Goal: Communication & Community: Answer question/provide support

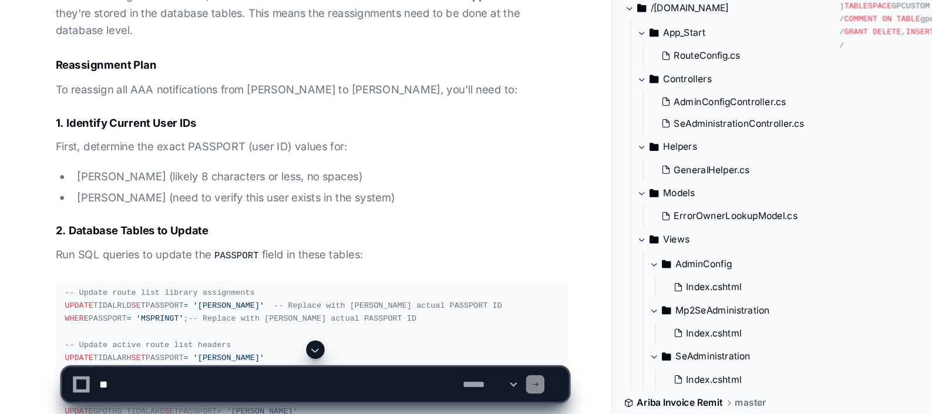
scroll to position [1143, 0]
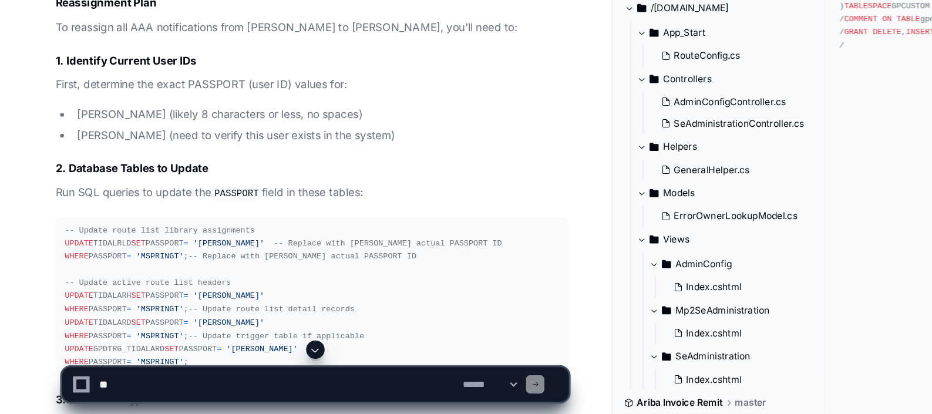
click at [229, 221] on article "Based on my analysis of the AssetSuite codebase, I've identified the AAA notifi…" at bounding box center [237, 206] width 391 height 915
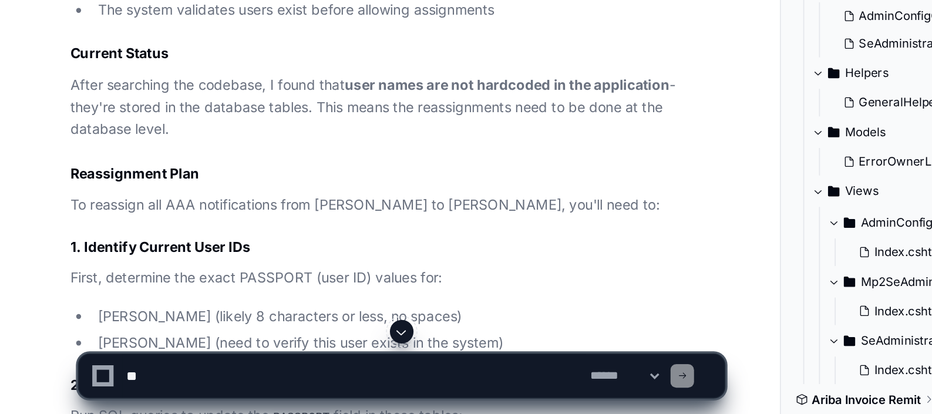
scroll to position [1105, 0]
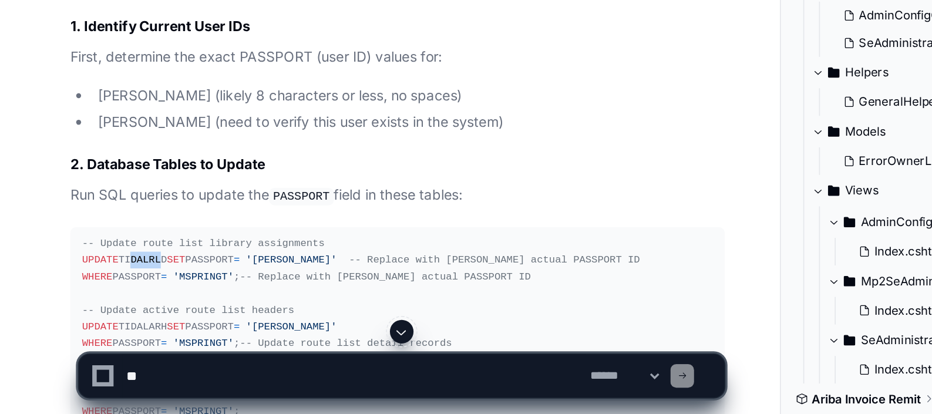
drag, startPoint x: 75, startPoint y: 307, endPoint x: 92, endPoint y: 307, distance: 17.0
click at [92, 307] on div "-- Update route list library assignments UPDATE TIDALRLD SET PASSPORT = 'MCONNO…" at bounding box center [237, 362] width 377 height 110
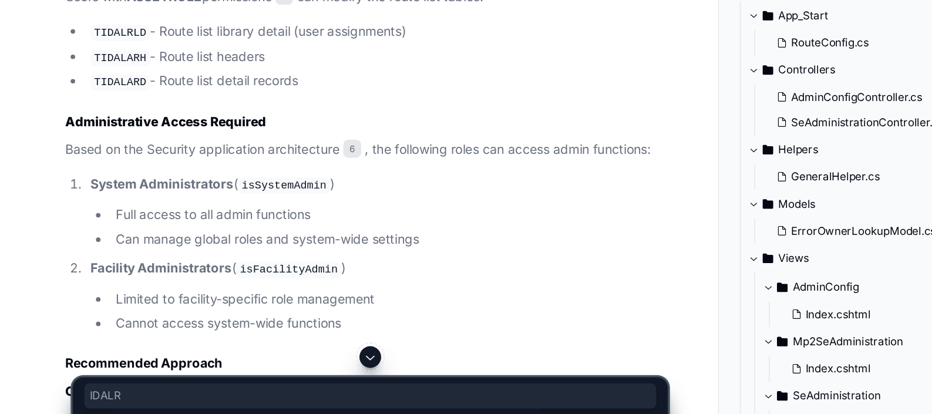
scroll to position [2434, 0]
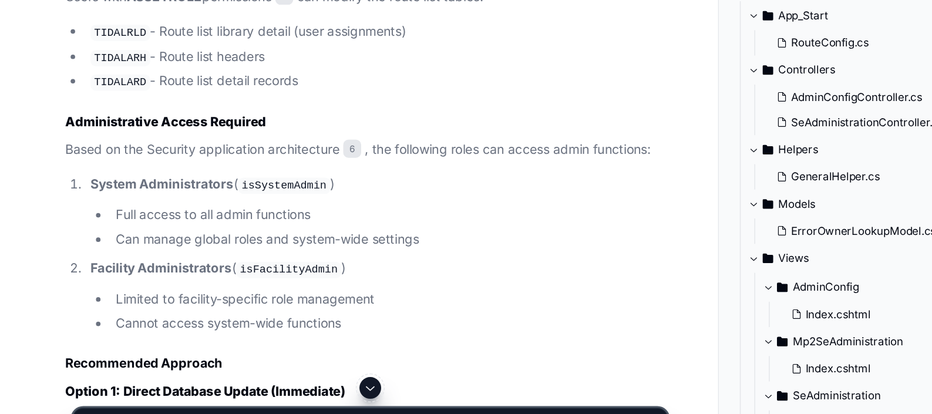
click at [76, 140] on code "TIDALRLD" at bounding box center [78, 134] width 39 height 11
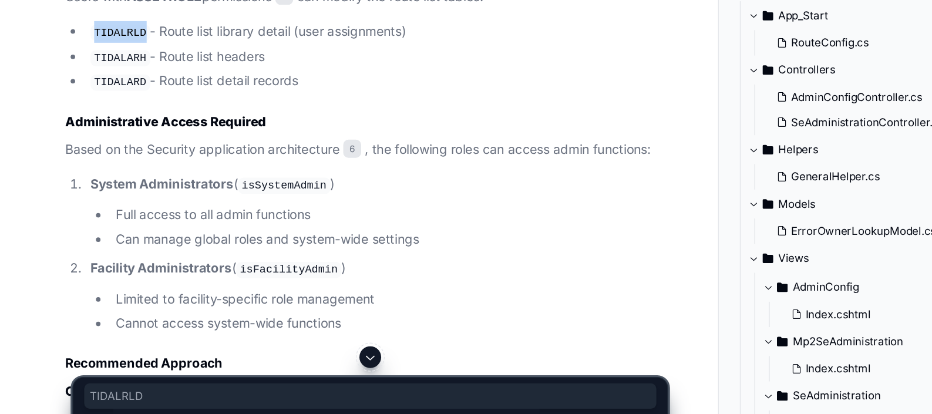
click at [76, 140] on code "TIDALRLD" at bounding box center [78, 134] width 39 height 11
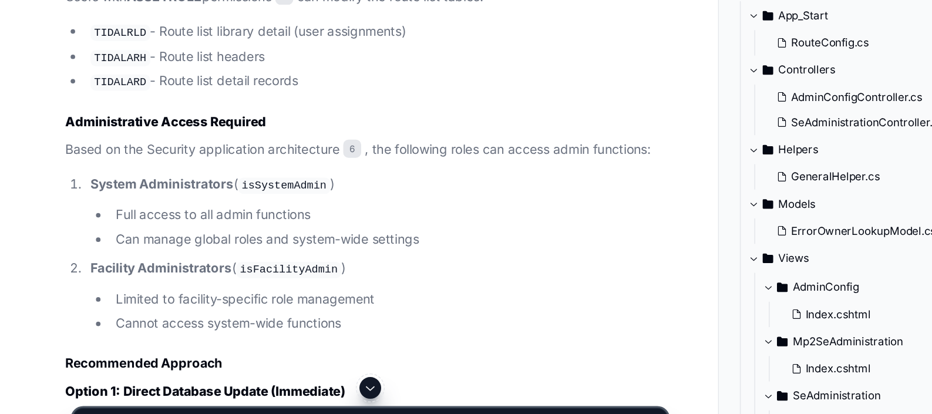
click at [267, 198] on h3 "Administrative Access Required" at bounding box center [237, 192] width 391 height 12
click at [76, 140] on code "TIDALRLD" at bounding box center [78, 134] width 39 height 11
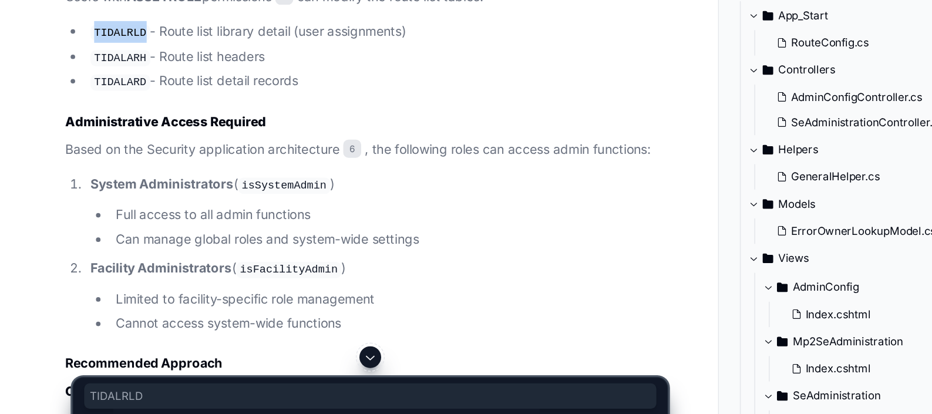
click at [76, 140] on code "TIDALRLD" at bounding box center [78, 134] width 39 height 11
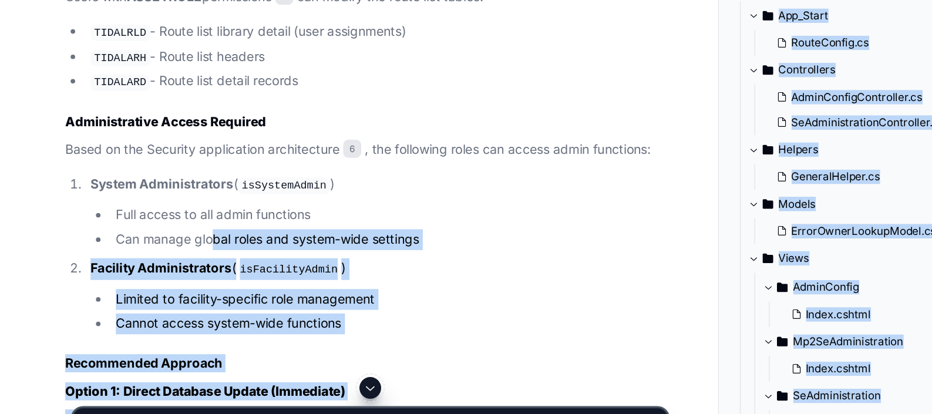
drag, startPoint x: 130, startPoint y: 370, endPoint x: 143, endPoint y: 326, distance: 45.8
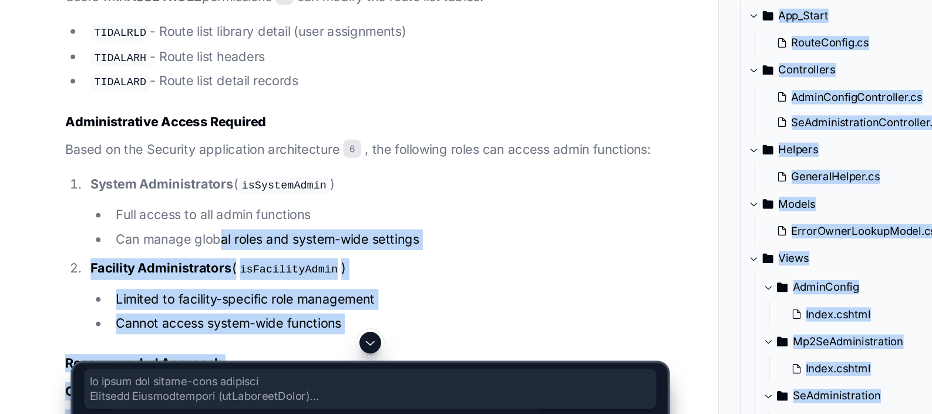
scroll to position [2544, 0]
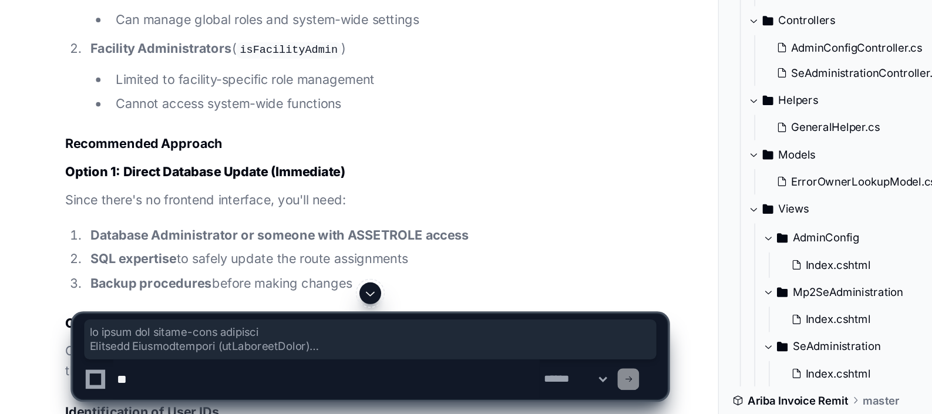
drag, startPoint x: 143, startPoint y: 326, endPoint x: 126, endPoint y: 397, distance: 72.4
click at [126, 397] on textarea at bounding box center [211, 391] width 277 height 26
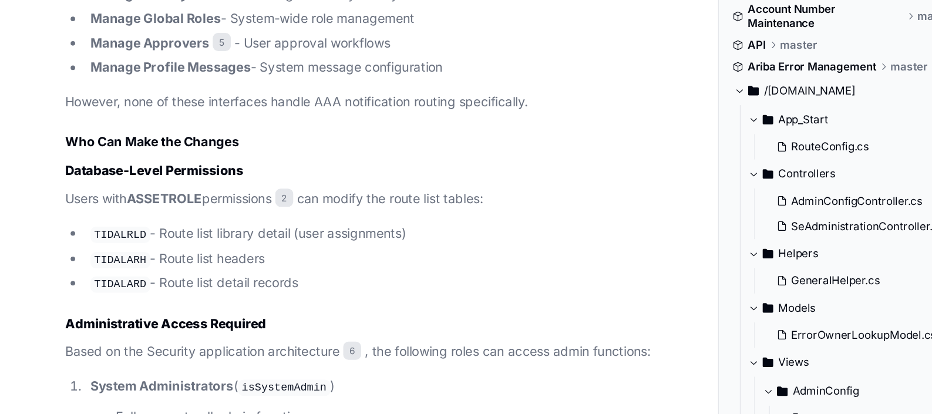
scroll to position [2371, 0]
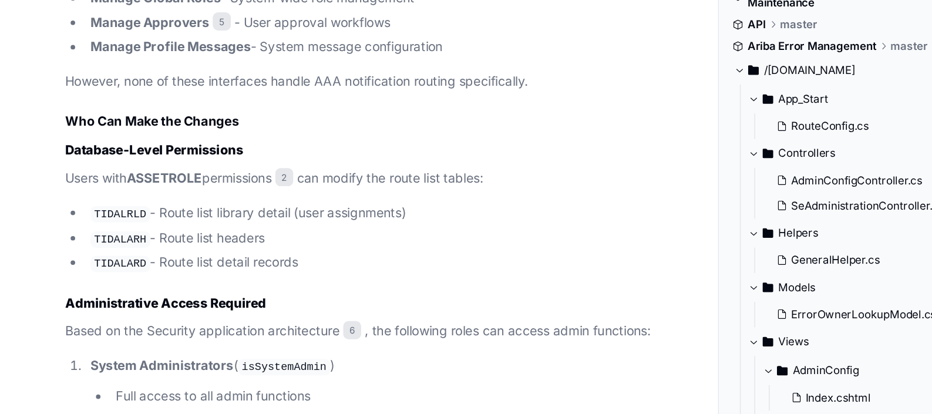
click at [66, 203] on code "TIDALRLD" at bounding box center [78, 198] width 39 height 11
copy code "TIDALRLD"
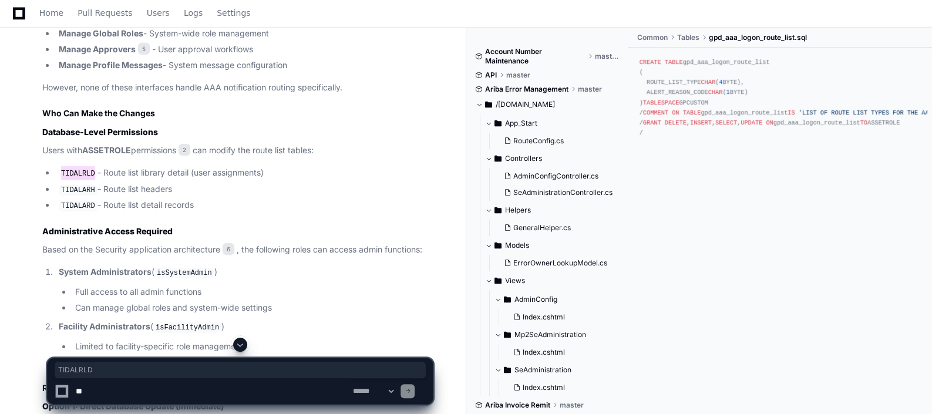
scroll to position [2392, 0]
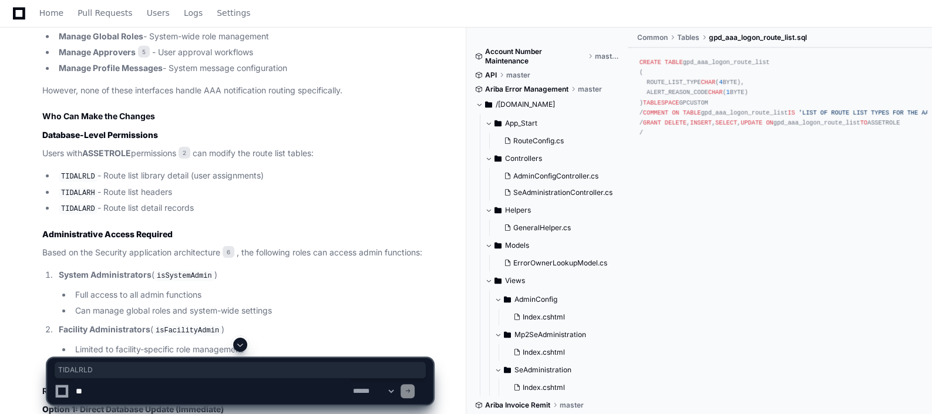
click at [148, 389] on textarea at bounding box center [211, 391] width 277 height 26
type textarea "**********"
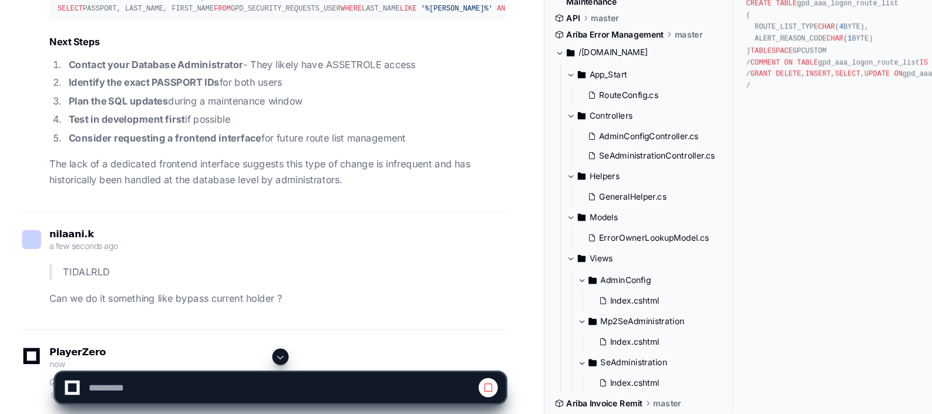
scroll to position [3309, 0]
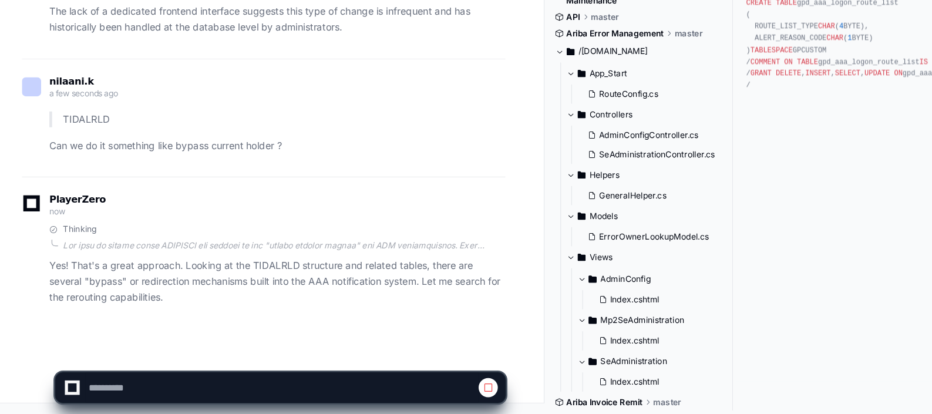
click at [243, 288] on p "Yes! That's a great approach. Looking at the TIDALRLD structure and related tab…" at bounding box center [237, 300] width 391 height 40
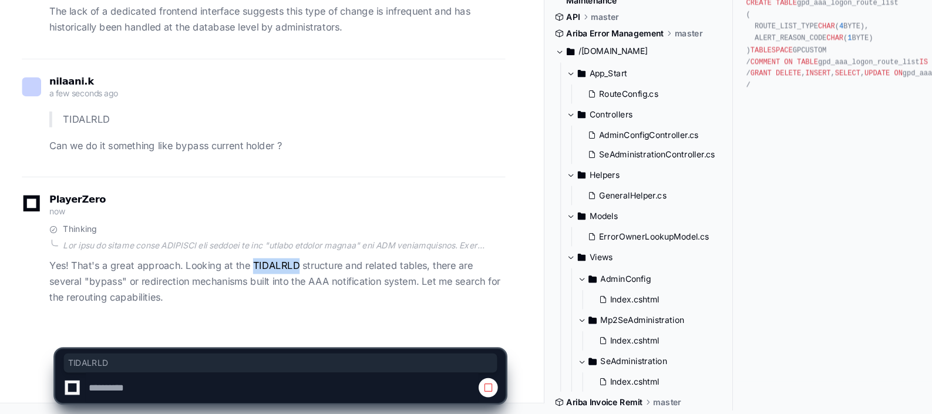
click at [243, 288] on p "Yes! That's a great approach. Looking at the TIDALRLD structure and related tab…" at bounding box center [237, 300] width 391 height 40
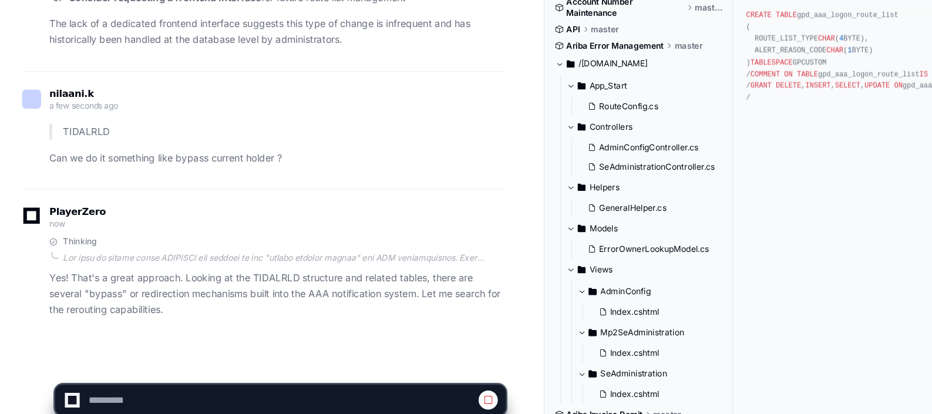
click at [419, 388] on span at bounding box center [418, 391] width 9 height 9
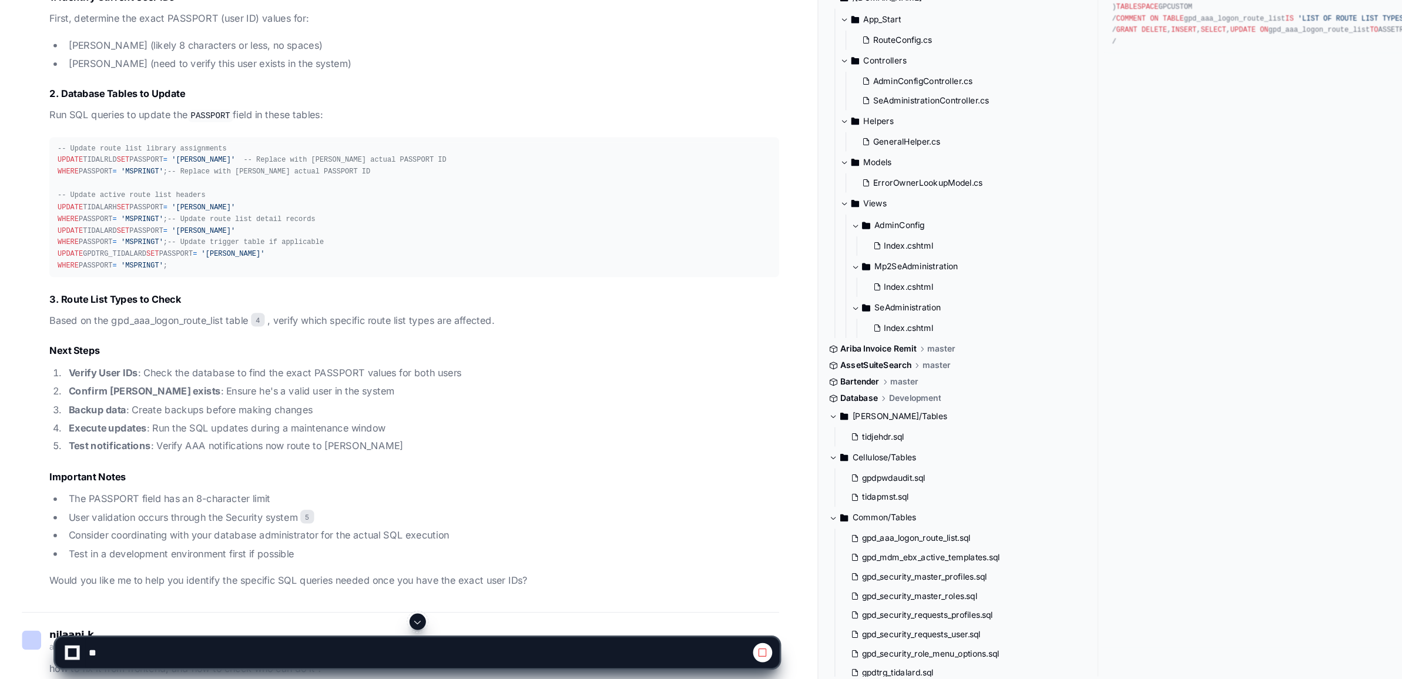
scroll to position [1129, 0]
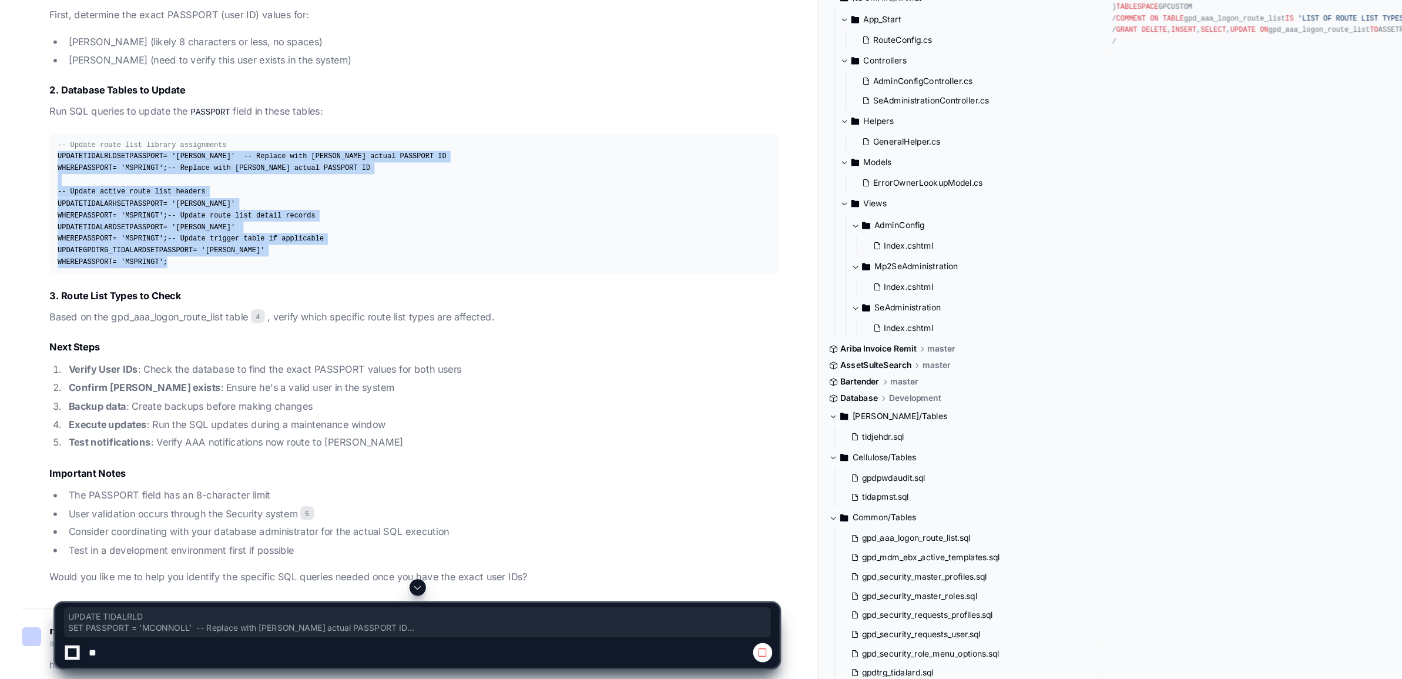
drag, startPoint x: 48, startPoint y: 230, endPoint x: 147, endPoint y: 402, distance: 198.9
click at [147, 331] on pre "-- Update route list library assignments UPDATE TIDALRLD SET PASSPORT = 'MCONNO…" at bounding box center [354, 272] width 625 height 120
drag, startPoint x: 147, startPoint y: 402, endPoint x: 288, endPoint y: 313, distance: 166.9
click at [288, 313] on div "-- Update route list library assignments UPDATE TIDALRLD SET PASSPORT = 'MCONNO…" at bounding box center [354, 271] width 611 height 110
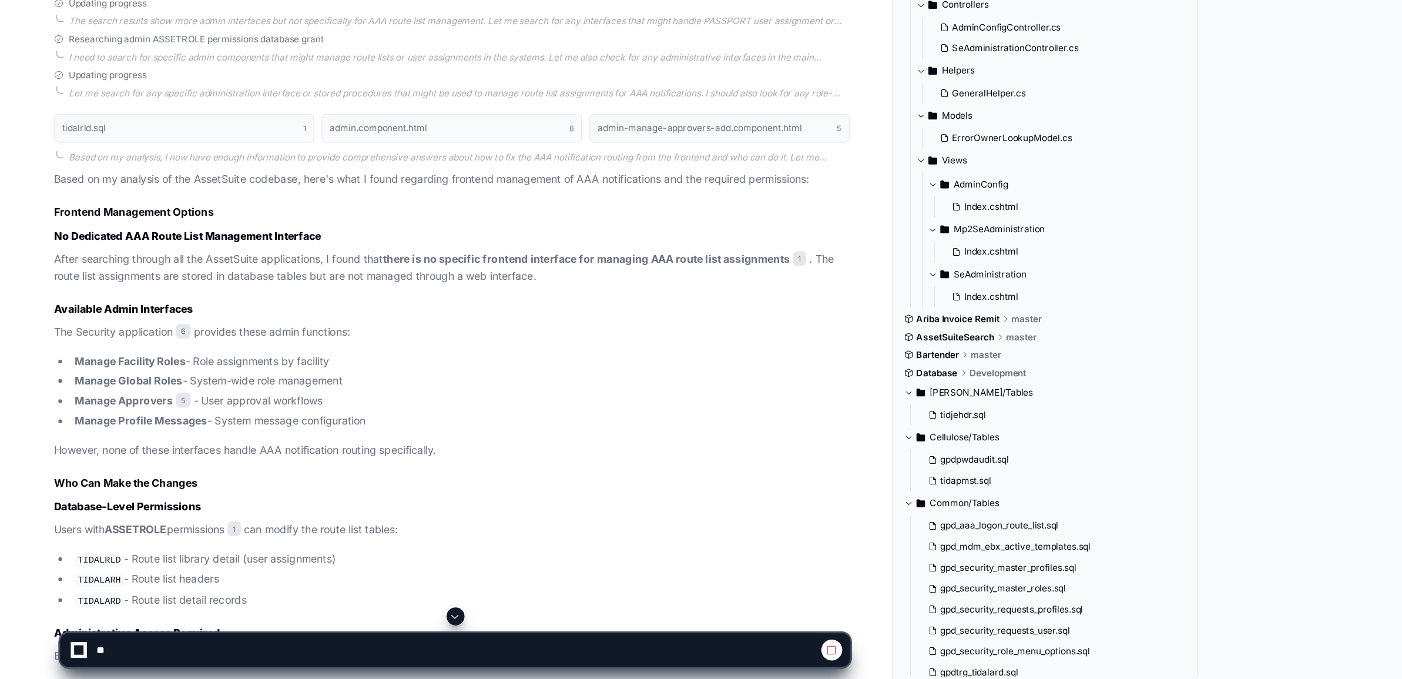
scroll to position [1863, 0]
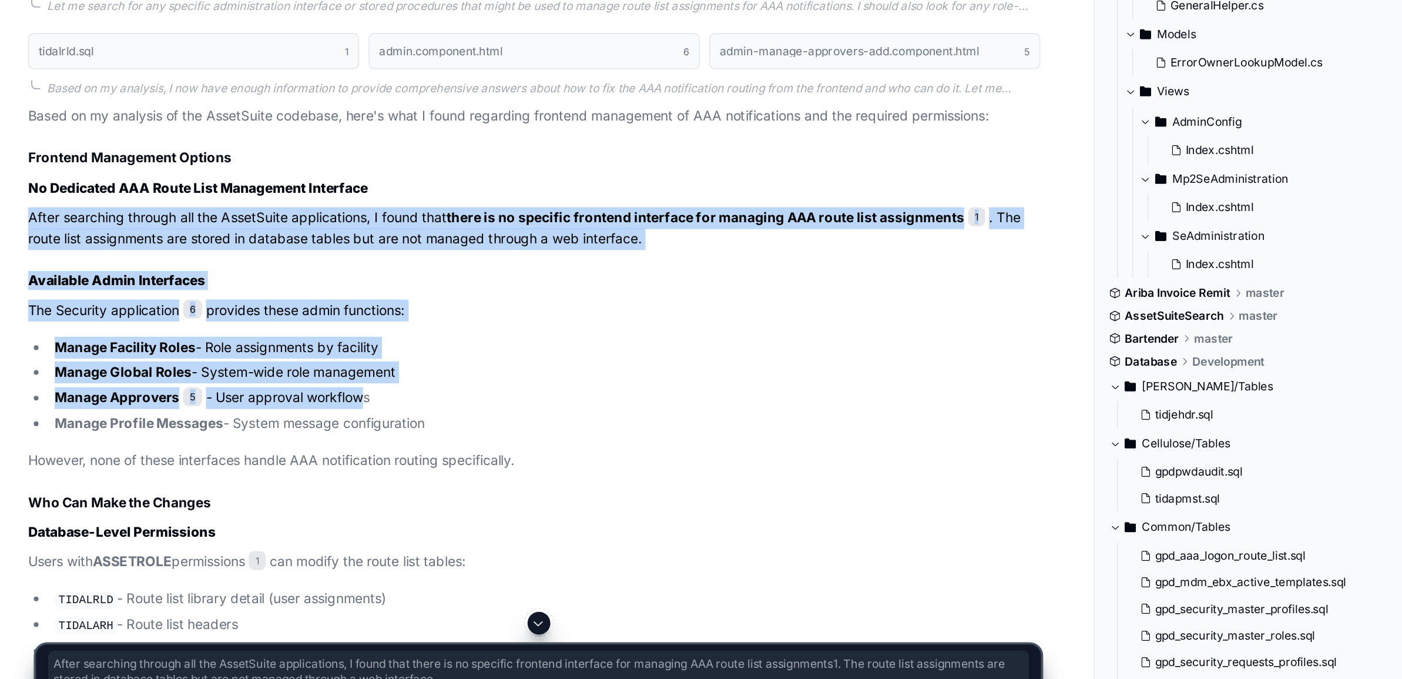
drag, startPoint x: 42, startPoint y: 428, endPoint x: 248, endPoint y: 545, distance: 237.0
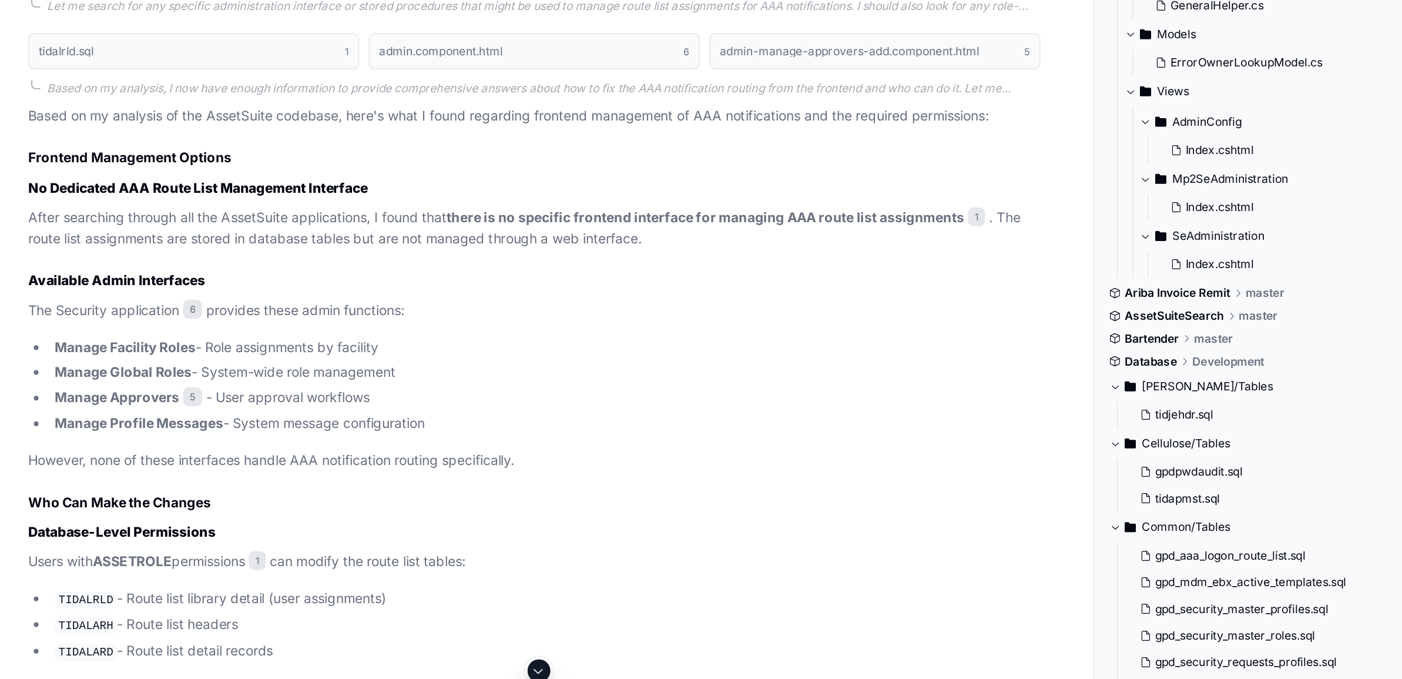
drag, startPoint x: 248, startPoint y: 545, endPoint x: 268, endPoint y: 563, distance: 27.9
click at [268, 414] on li "Manage Profile Messages - System message configuration" at bounding box center [361, 477] width 612 height 14
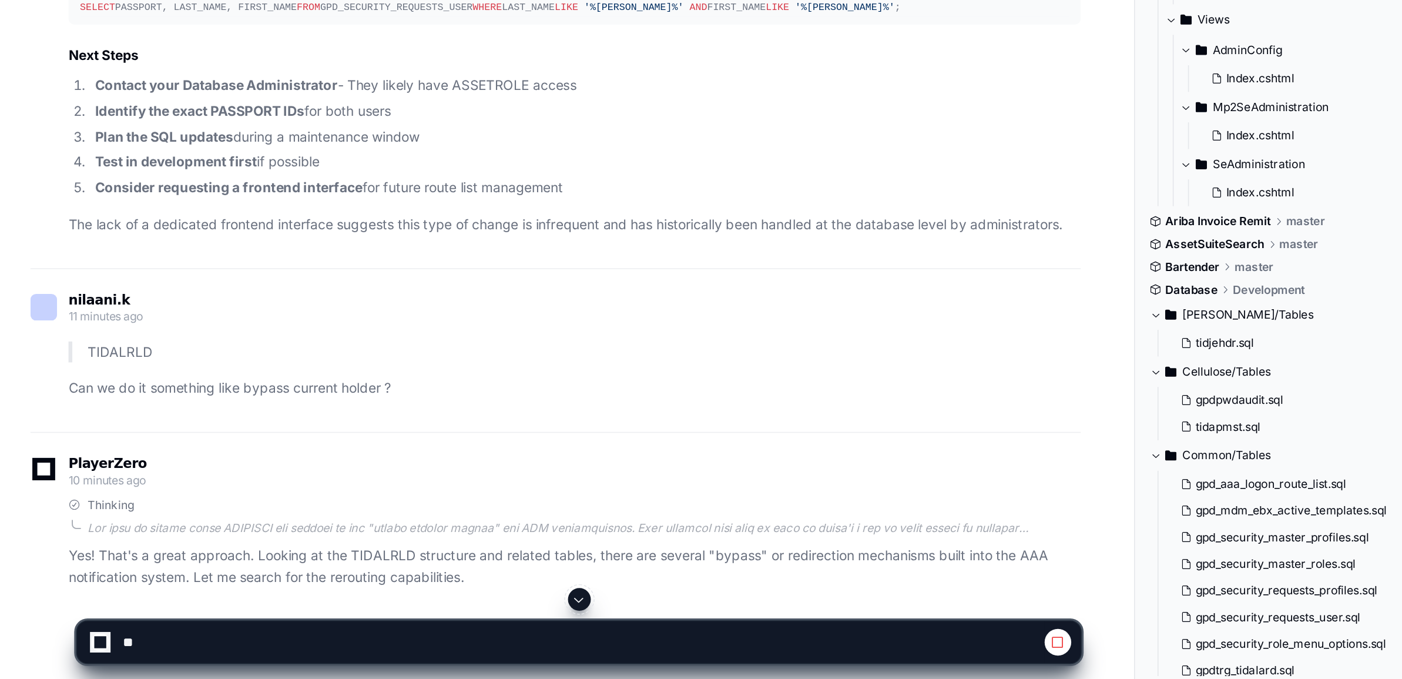
scroll to position [2748, 0]
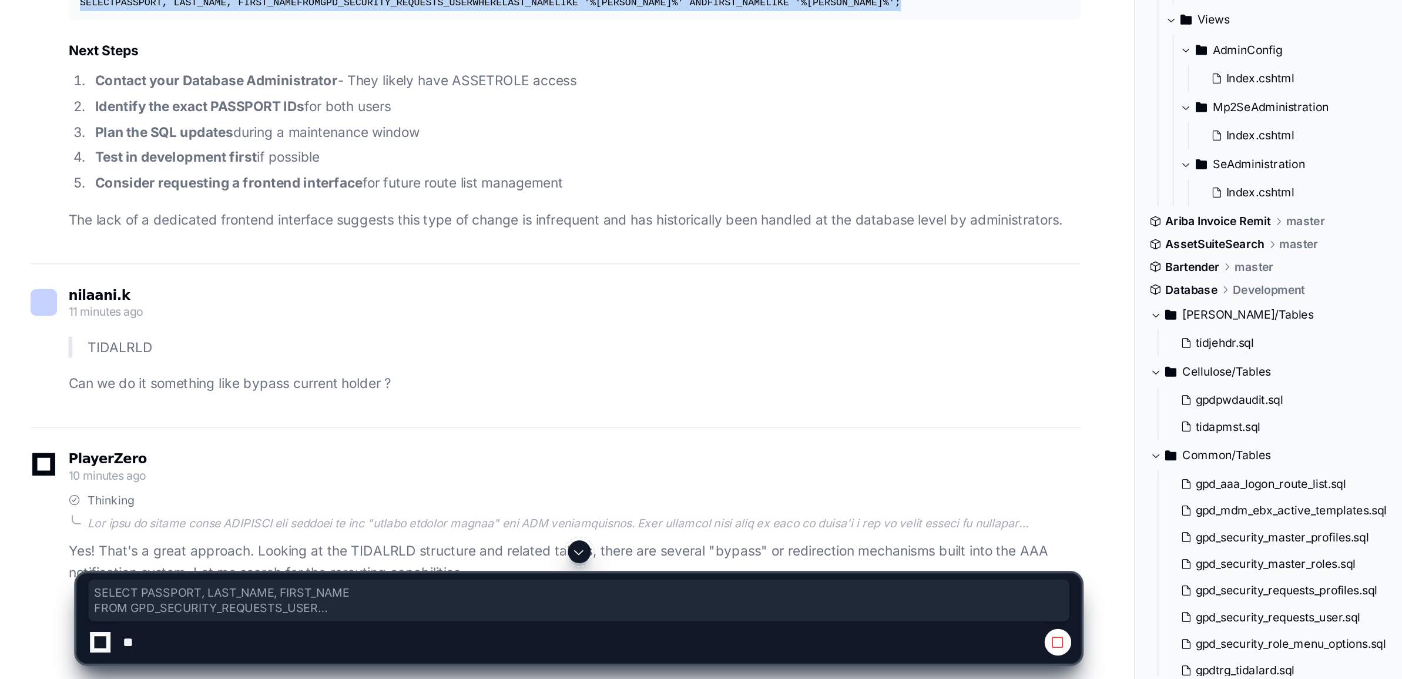
drag, startPoint x: 48, startPoint y: 360, endPoint x: 274, endPoint y: 382, distance: 227.9
click at [274, 271] on pre "-- Check in user tables or security tables SELECT PASSPORT, LAST_NAME, FIRST_NA…" at bounding box center [354, 255] width 625 height 29
copy div "SELECT PASSPORT, LAST_NAME, FIRST_NAME FROM GPD_SECURITY_REQUESTS_USER WHERE LA…"
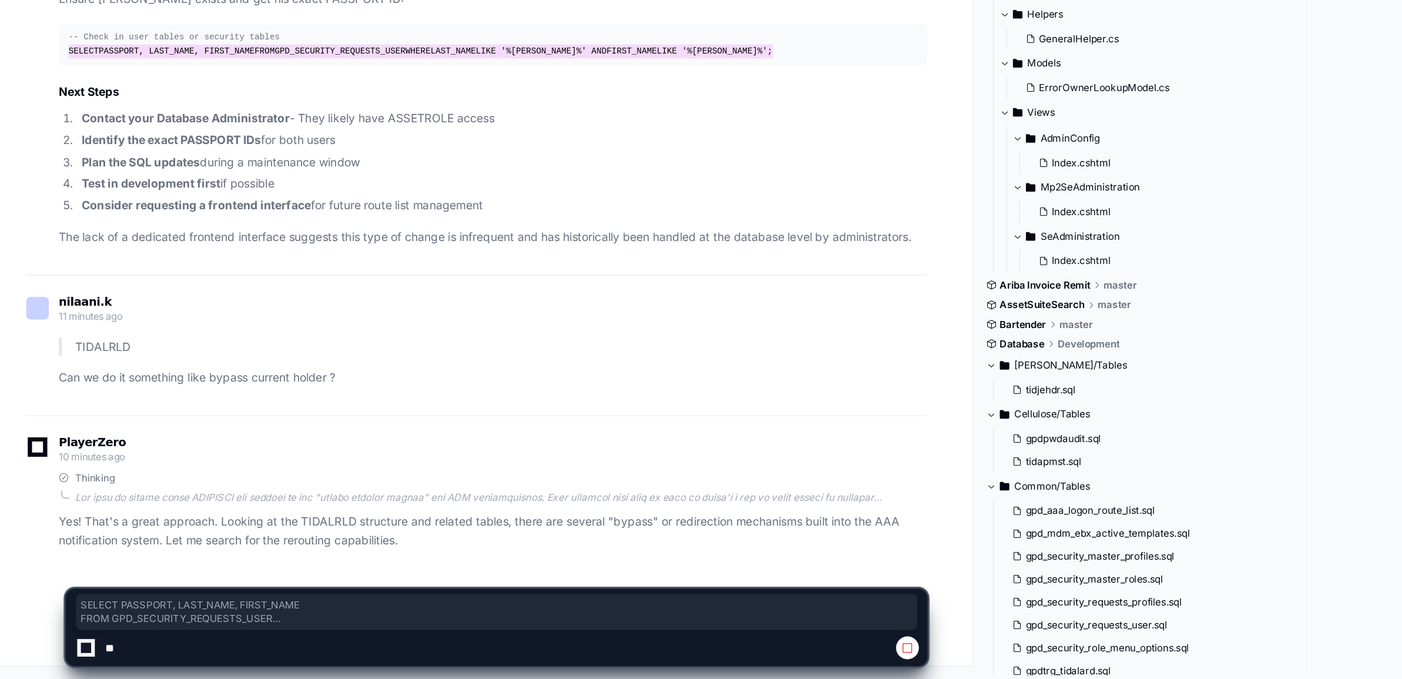
scroll to position [2901, 0]
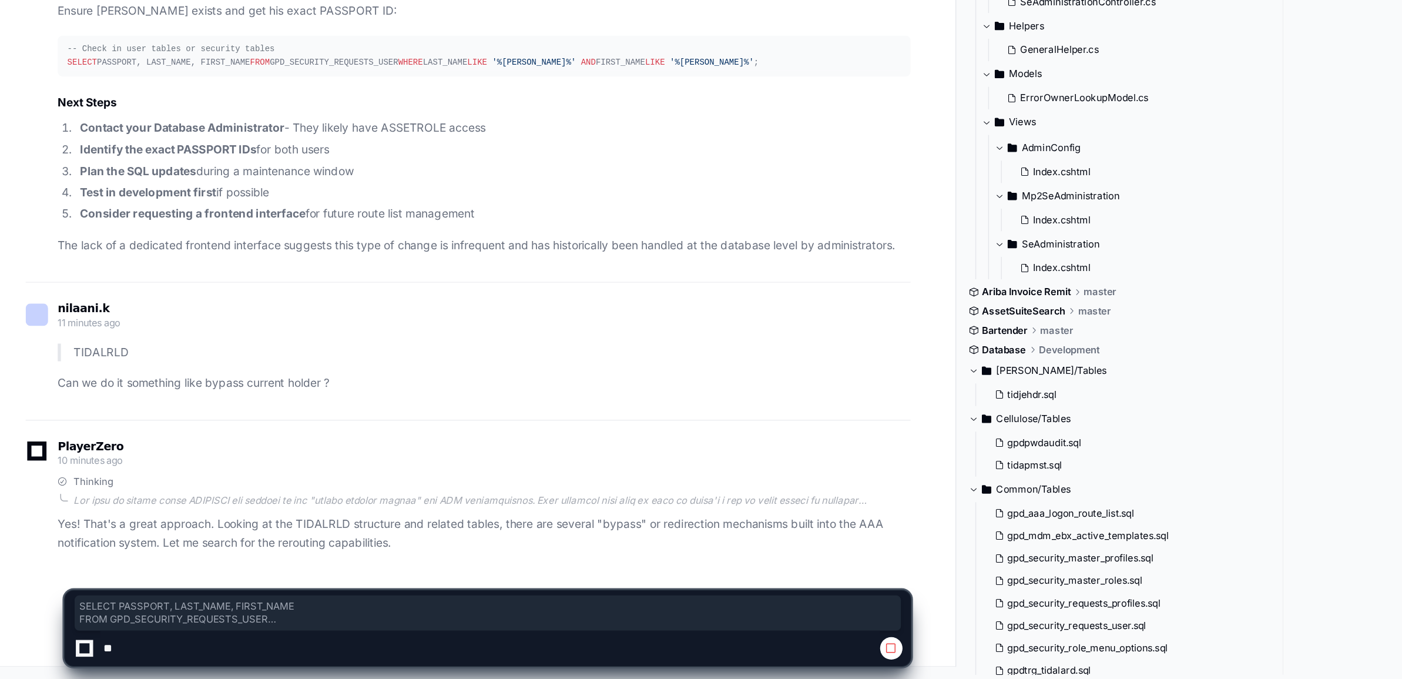
click at [448, 392] on div "nilaani.k 11 minutes ago TIDALRLD Can we do it something like bypass current ho…" at bounding box center [343, 438] width 649 height 102
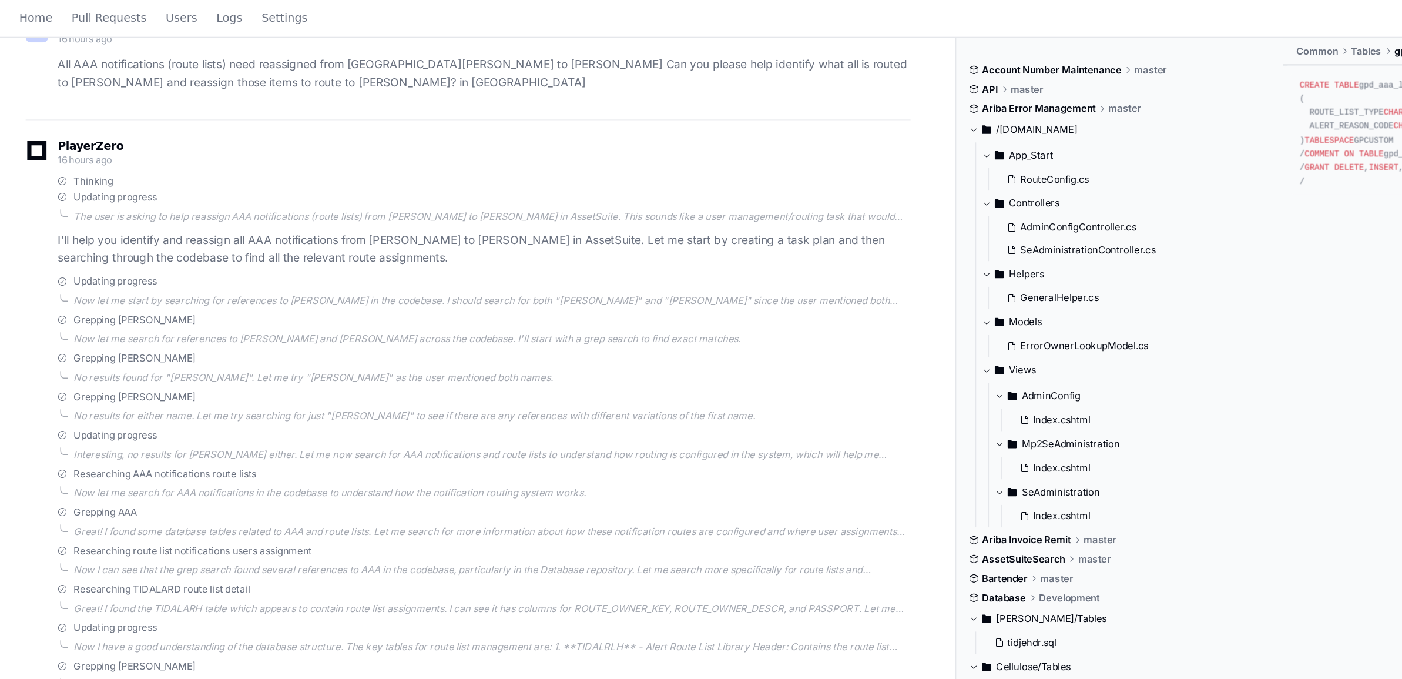
scroll to position [0, 0]
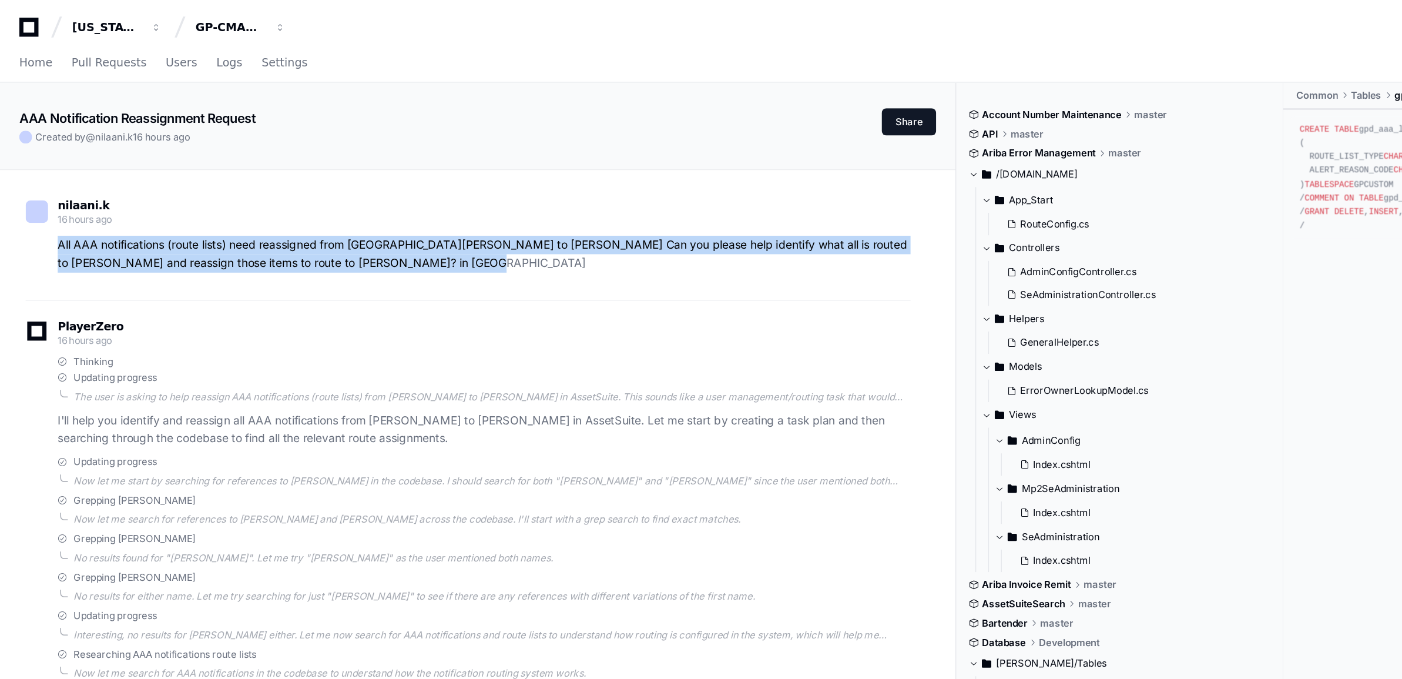
drag, startPoint x: 40, startPoint y: 178, endPoint x: 379, endPoint y: 196, distance: 339.5
click at [379, 196] on div "All AAA notifications (route lists) need reassigned from Mathew Springsteen to …" at bounding box center [343, 186] width 649 height 27
copy p "All AAA notifications (route lists) need reassigned from Mathew Springsteen to …"
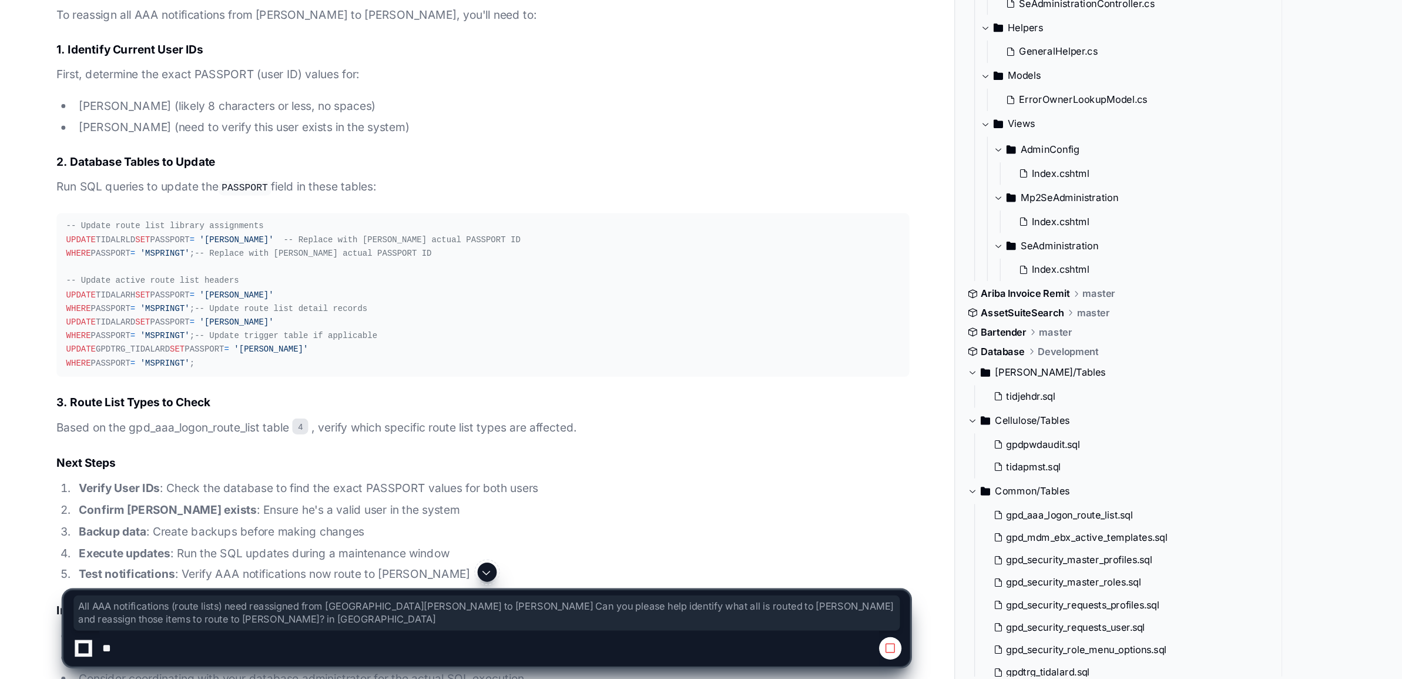
scroll to position [1005, 0]
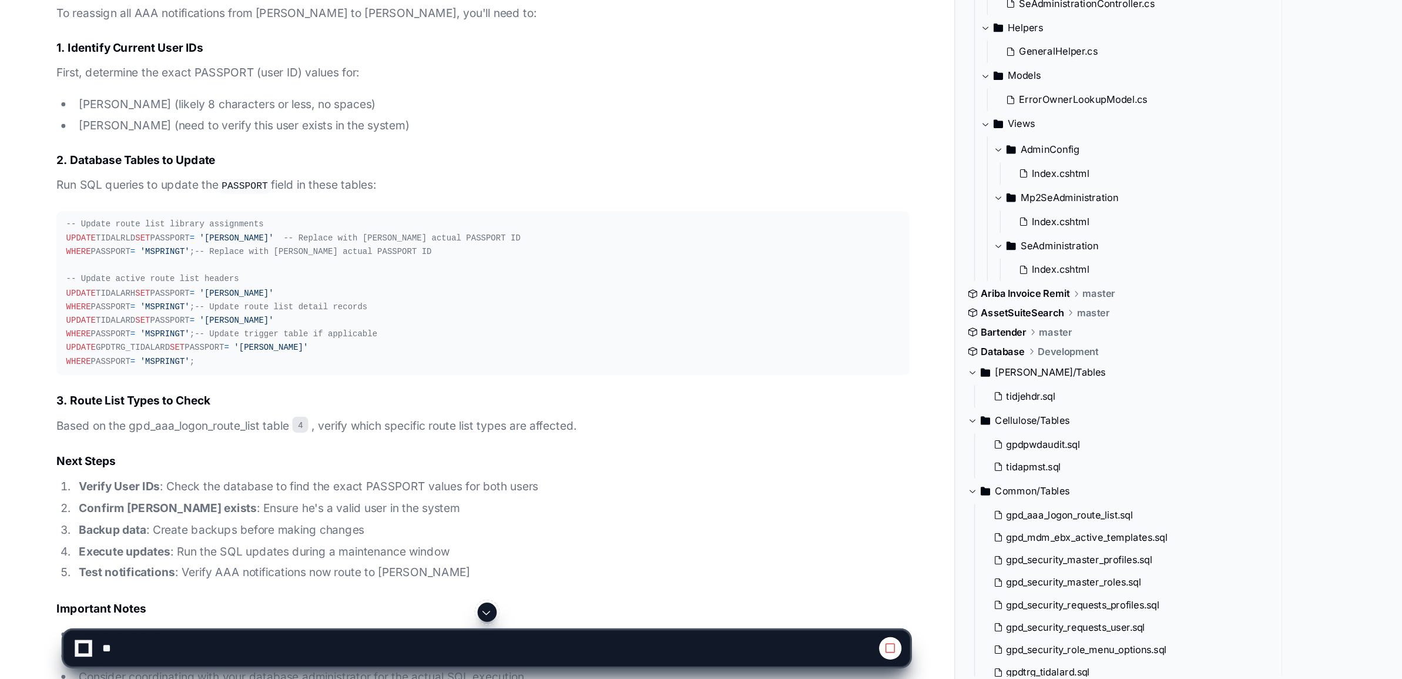
click at [92, 401] on div "-- Update route list library assignments UPDATE TIDALRLD SET PASSPORT = 'MCONNO…" at bounding box center [354, 395] width 611 height 110
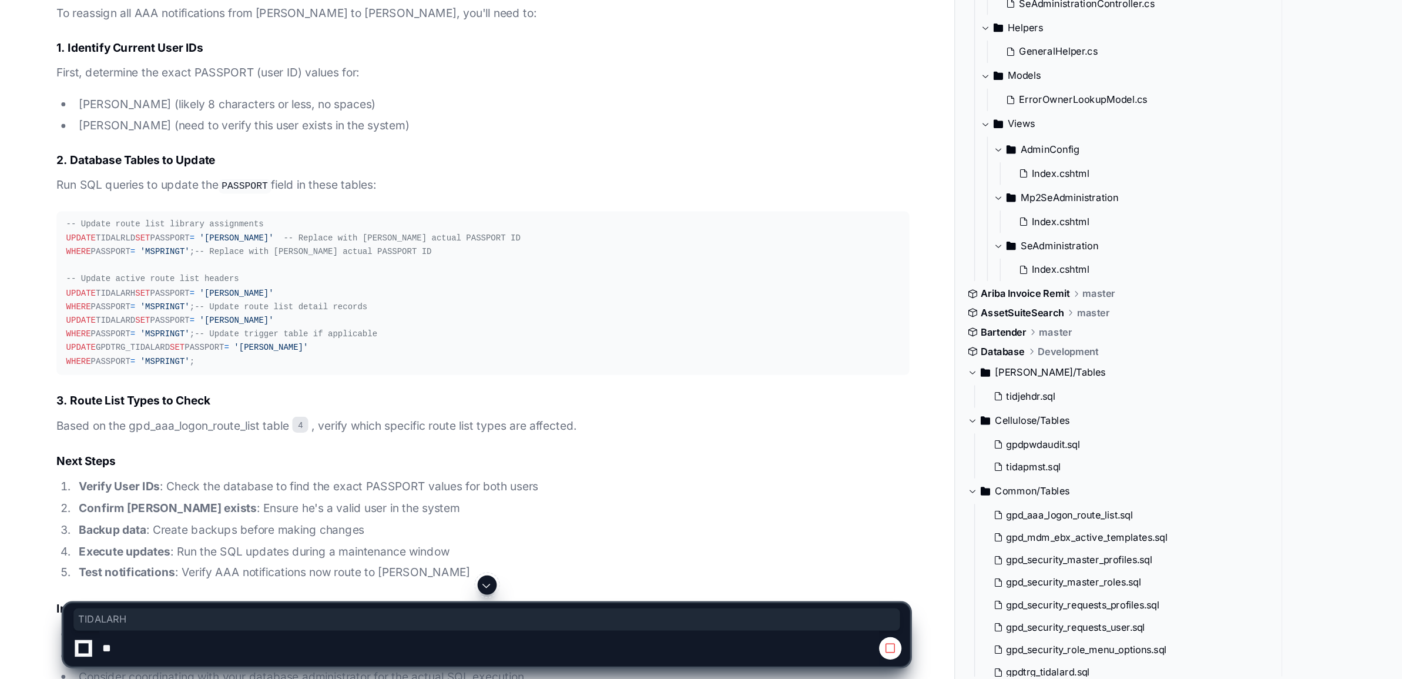
click at [92, 401] on div "-- Update route list library assignments UPDATE TIDALRLD SET PASSPORT = 'MCONNO…" at bounding box center [354, 395] width 611 height 110
copy div "TIDALARH"
drag, startPoint x: 72, startPoint y: 505, endPoint x: 127, endPoint y: 502, distance: 55.3
click at [127, 414] on div "-- Update route list library assignments UPDATE TIDALRLD SET PASSPORT = 'MCONNO…" at bounding box center [354, 395] width 611 height 110
copy div "GPDTRG_TIDALARD"
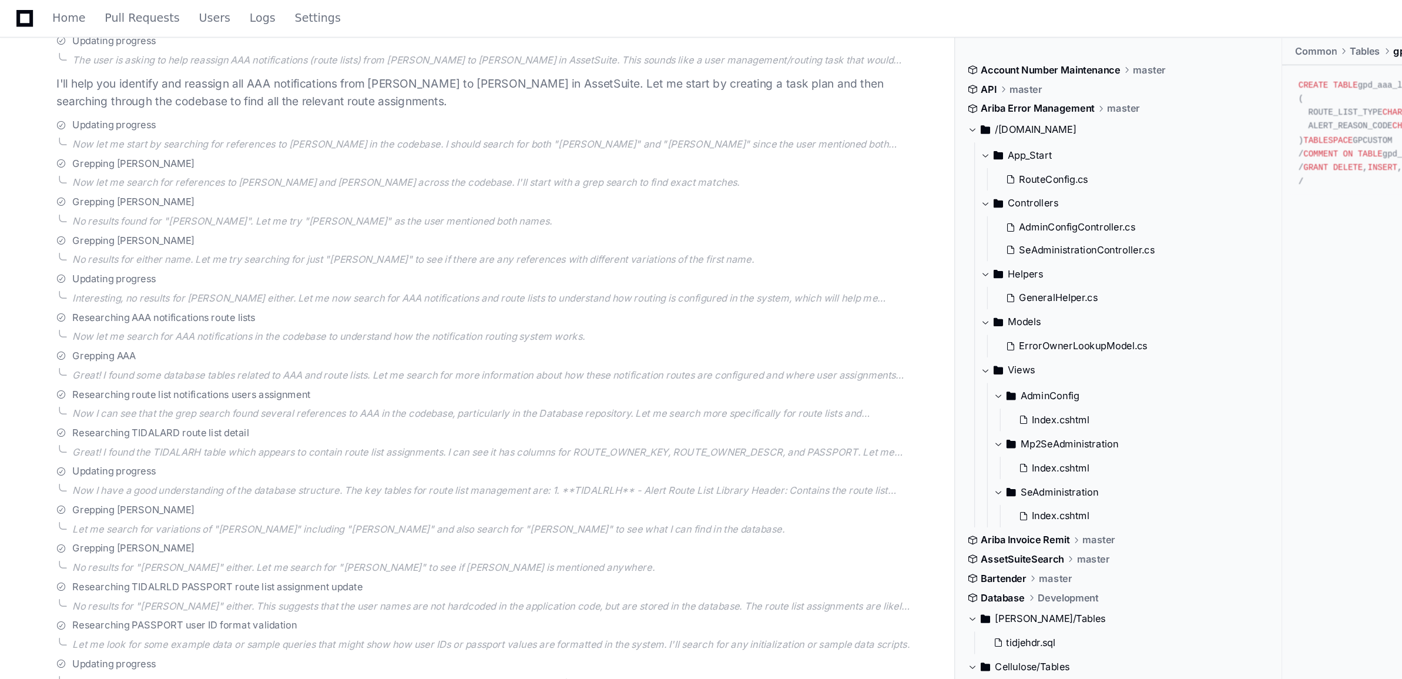
scroll to position [0, 0]
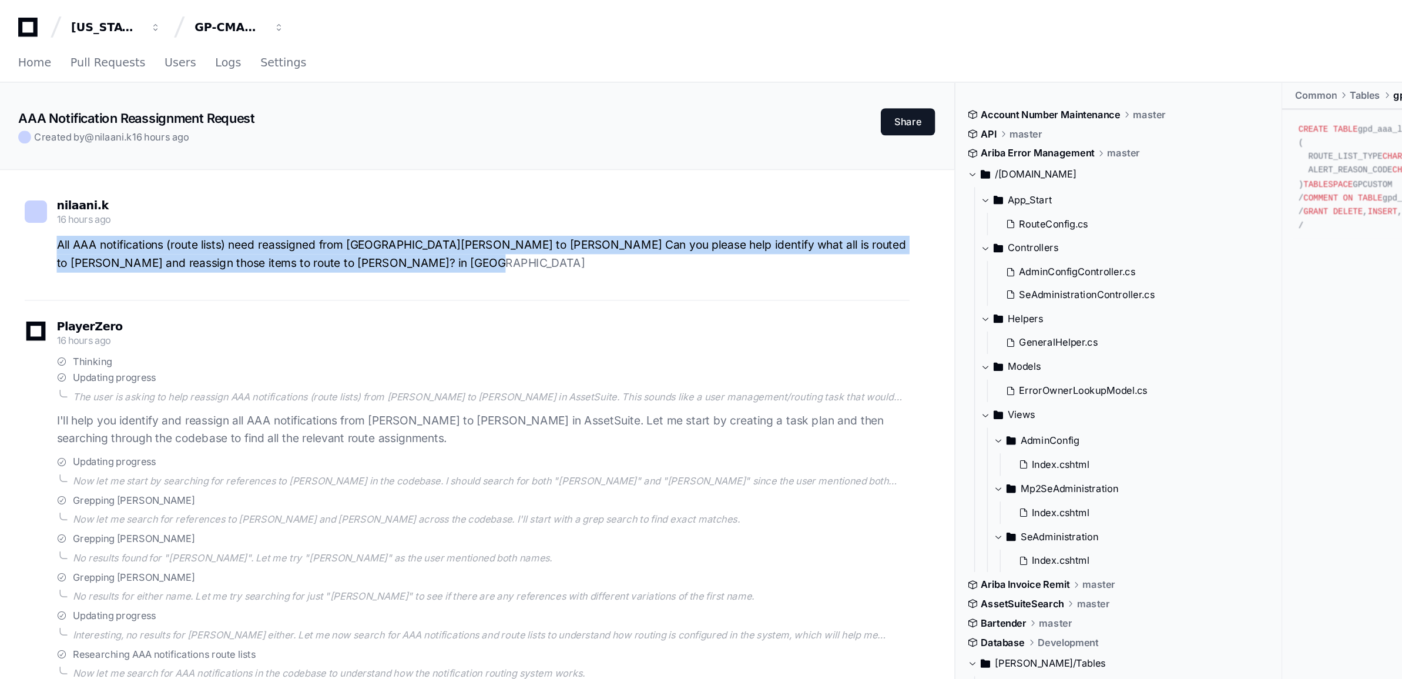
drag, startPoint x: 39, startPoint y: 177, endPoint x: 398, endPoint y: 207, distance: 360.2
click at [398, 207] on div "nilaani.k 16 hours ago All AAA notifications (route lists) need reassigned from…" at bounding box center [343, 176] width 649 height 88
copy p "All AAA notifications (route lists) need reassigned from Mathew Springsteen to …"
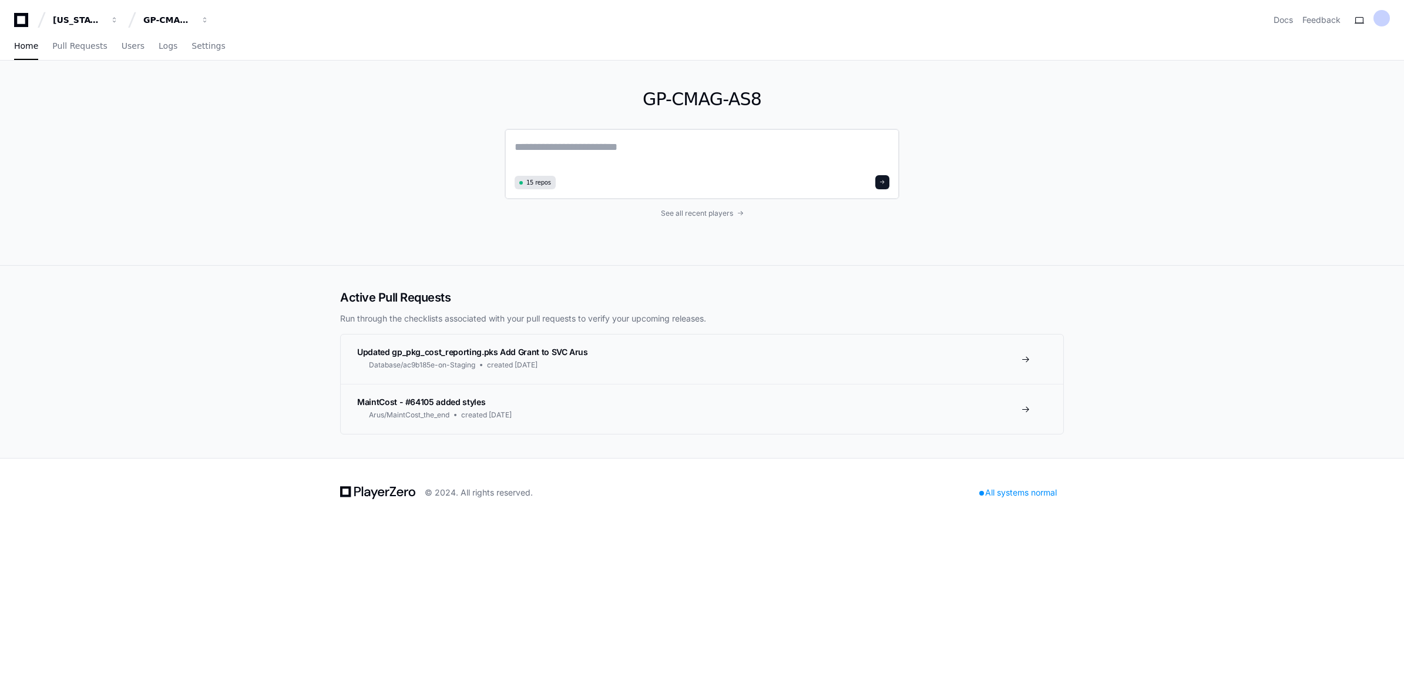
click at [613, 147] on textarea at bounding box center [702, 155] width 375 height 33
paste textarea "**********"
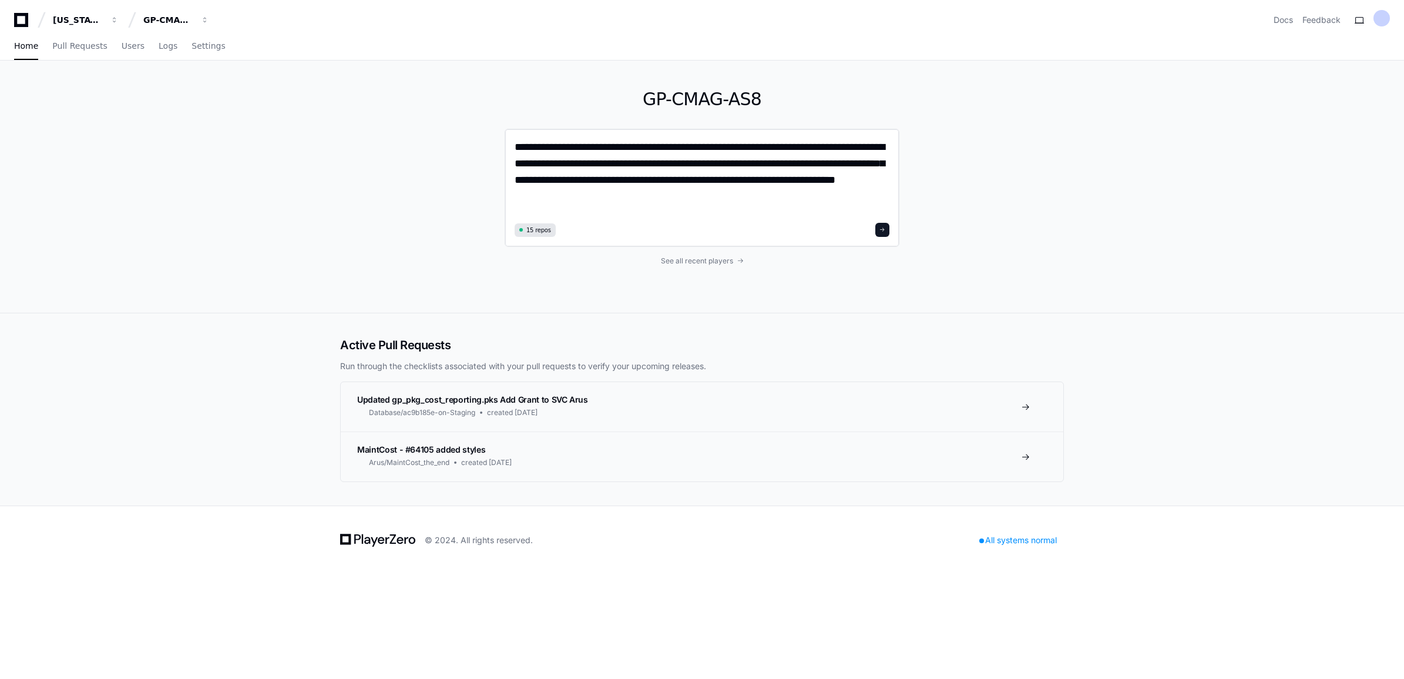
drag, startPoint x: 723, startPoint y: 162, endPoint x: 882, endPoint y: 160, distance: 159.8
click at [882, 160] on textarea "**********" at bounding box center [702, 179] width 375 height 80
click at [635, 197] on textarea "**********" at bounding box center [702, 179] width 375 height 80
paste textarea "**********"
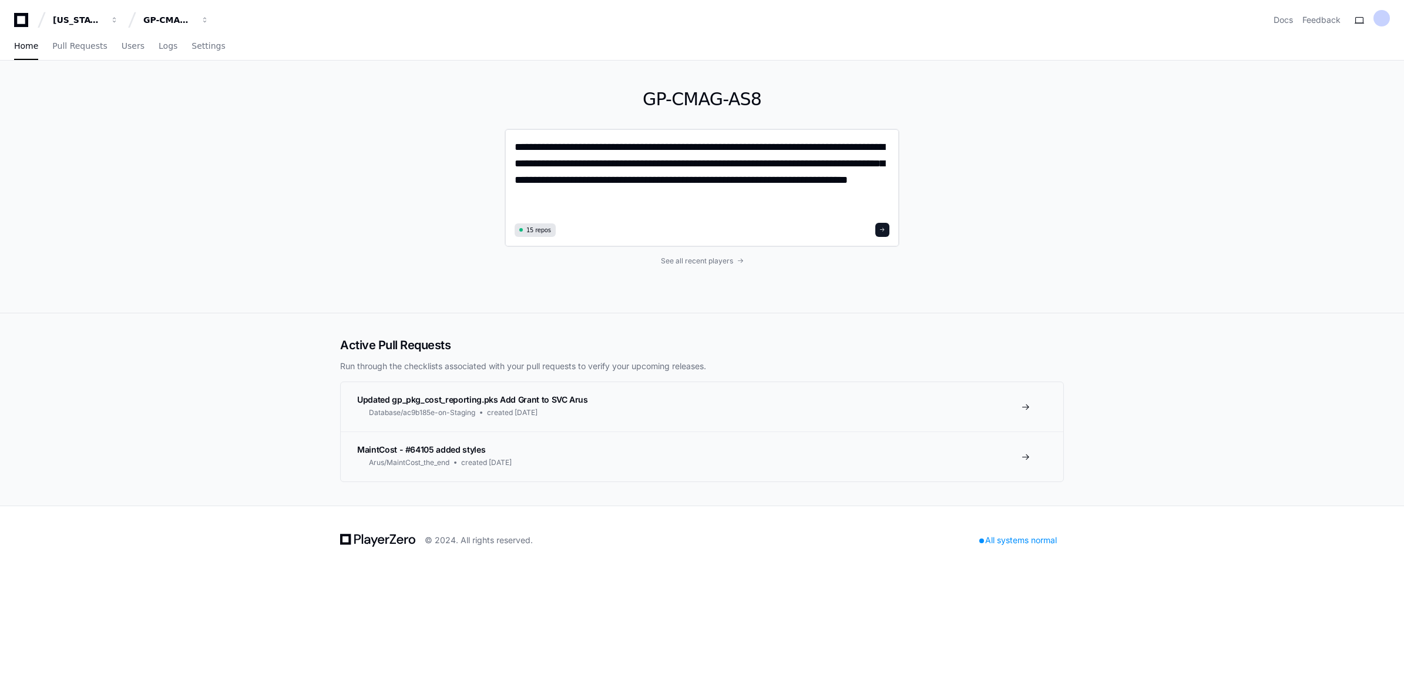
type textarea "**********"
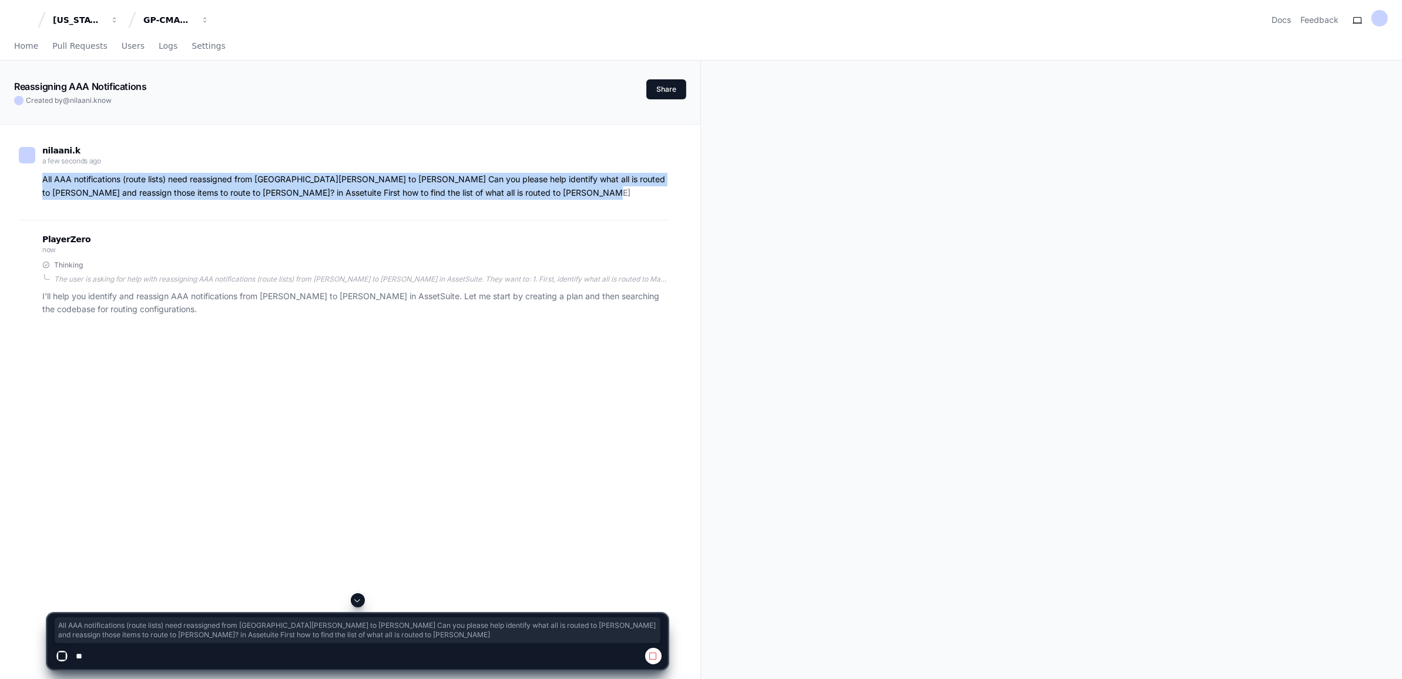
drag, startPoint x: 42, startPoint y: 177, endPoint x: 626, endPoint y: 192, distance: 584.7
click at [626, 192] on p "All AAA notifications (route lists) need reassigned from [GEOGRAPHIC_DATA][PERS…" at bounding box center [354, 186] width 625 height 27
copy p "All AAA notifications (route lists) need reassigned from [GEOGRAPHIC_DATA][PERS…"
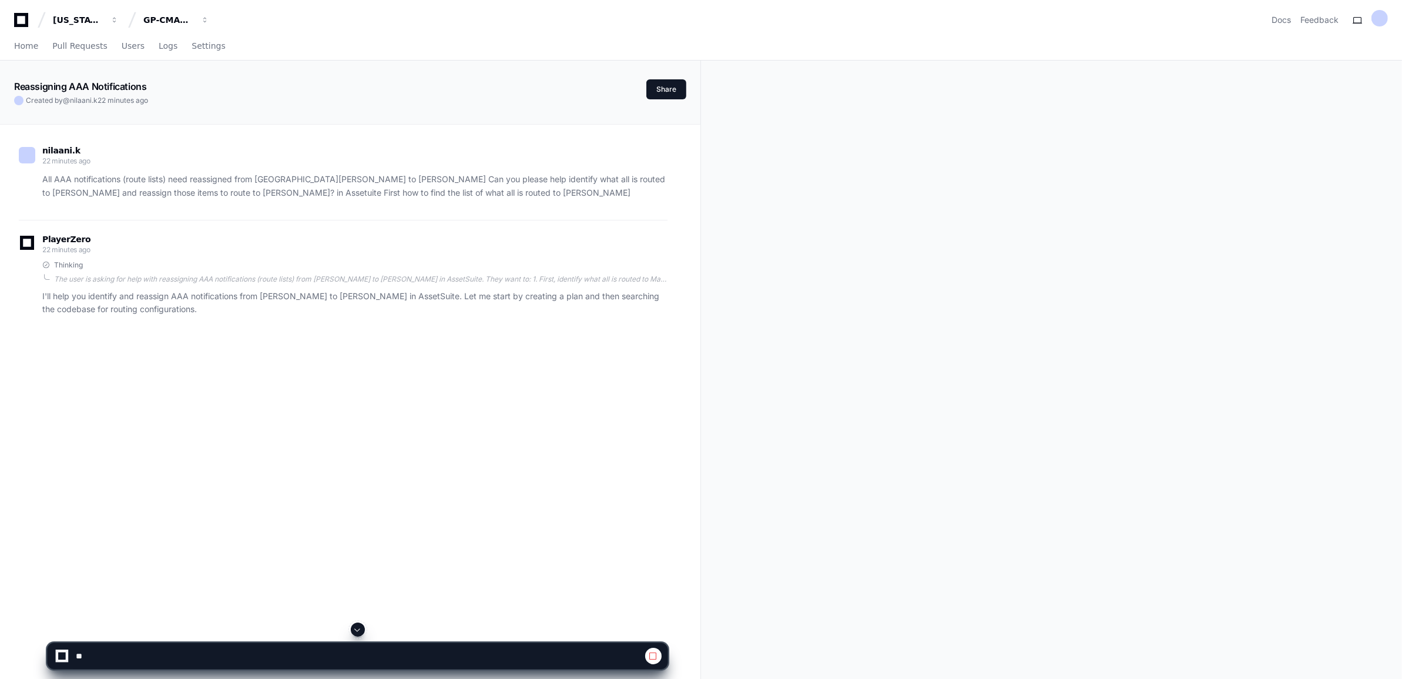
click at [358, 626] on span at bounding box center [357, 629] width 9 height 9
click at [360, 622] on div at bounding box center [357, 629] width 621 height 14
